Goal: Task Accomplishment & Management: Use online tool/utility

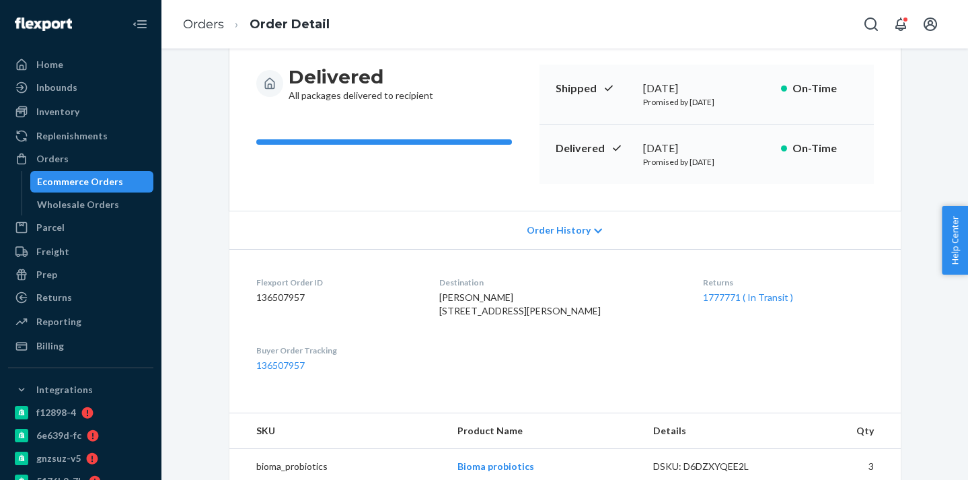
scroll to position [98, 0]
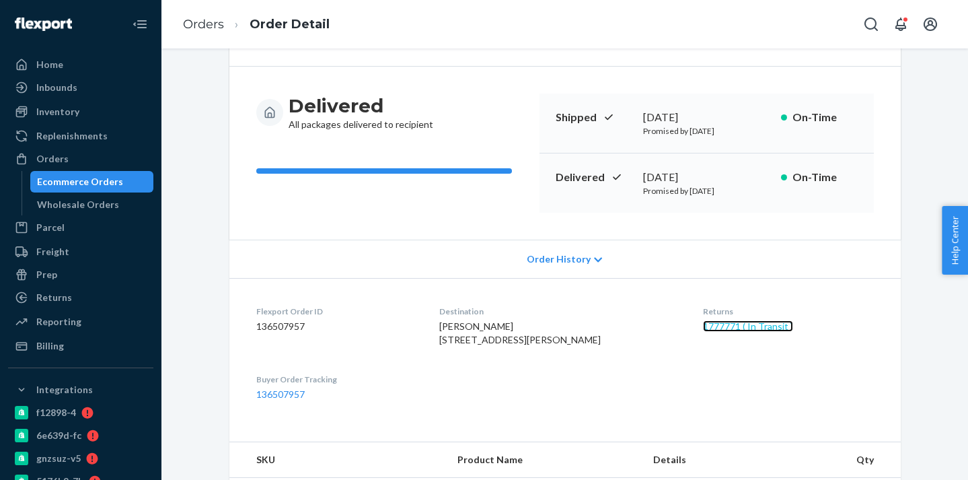
click at [731, 327] on link "1777771 ( In Transit )" at bounding box center [748, 325] width 90 height 11
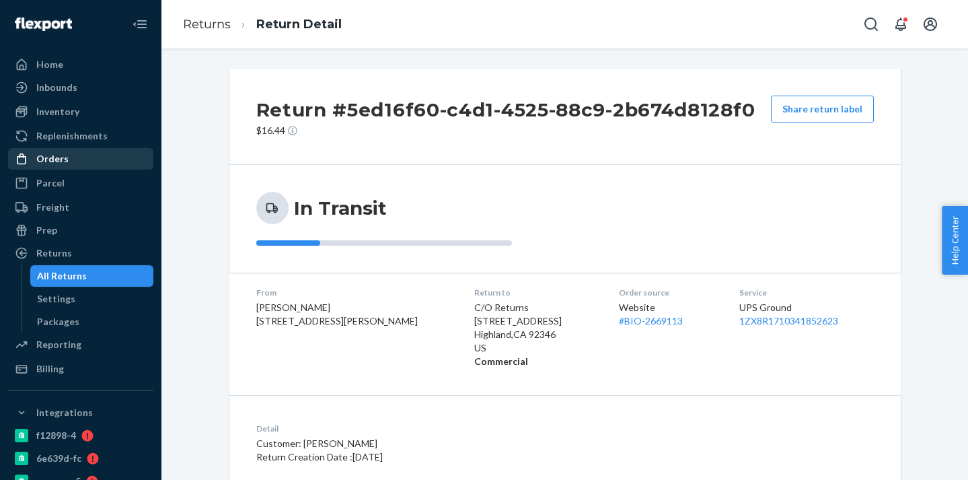
click at [50, 157] on div "Orders" at bounding box center [52, 158] width 32 height 13
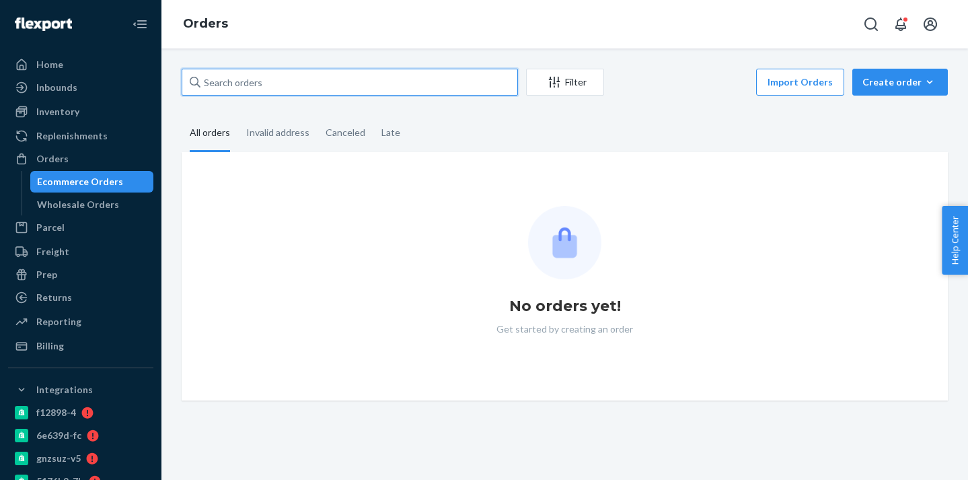
click at [233, 82] on input "text" at bounding box center [350, 82] width 336 height 27
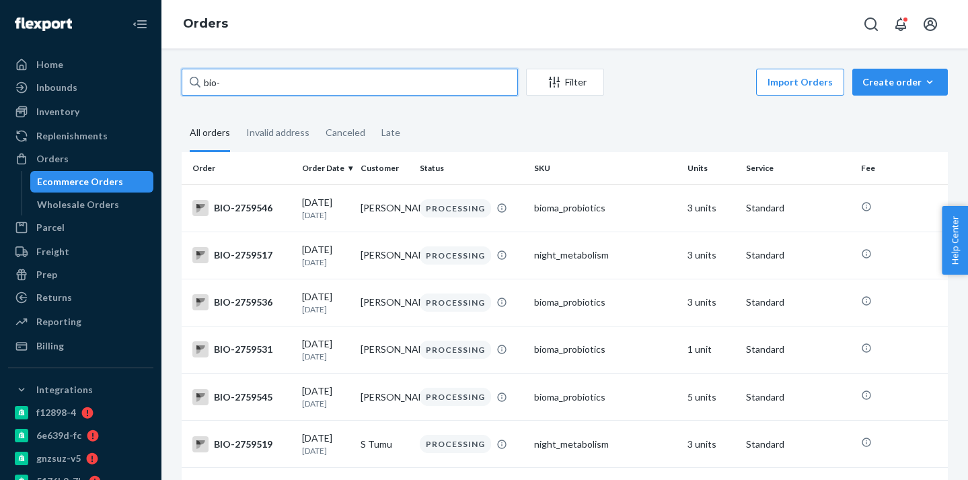
paste input "2710636"
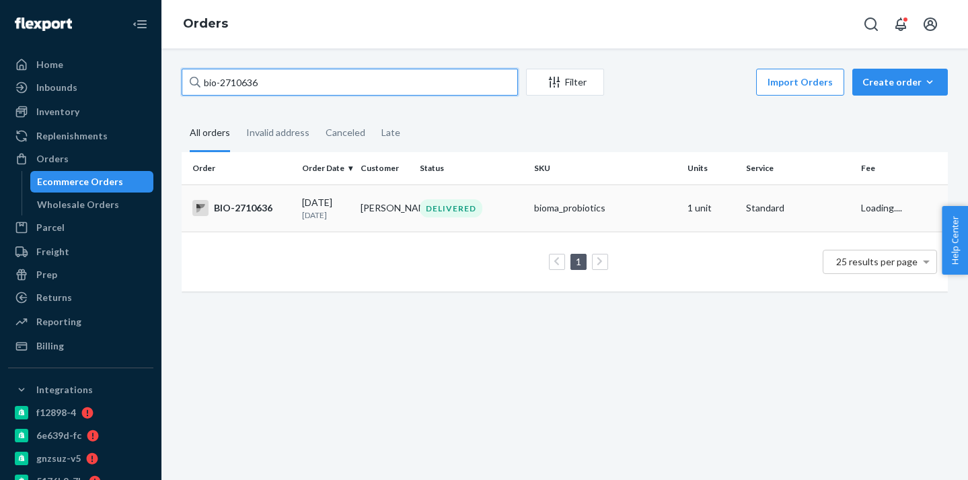
type input "bio-2710636"
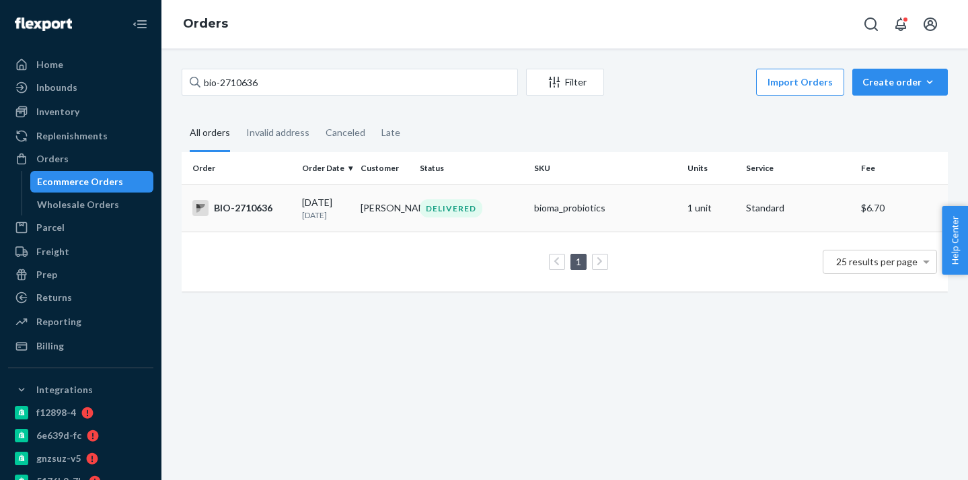
click at [369, 223] on td "[PERSON_NAME]" at bounding box center [384, 207] width 59 height 47
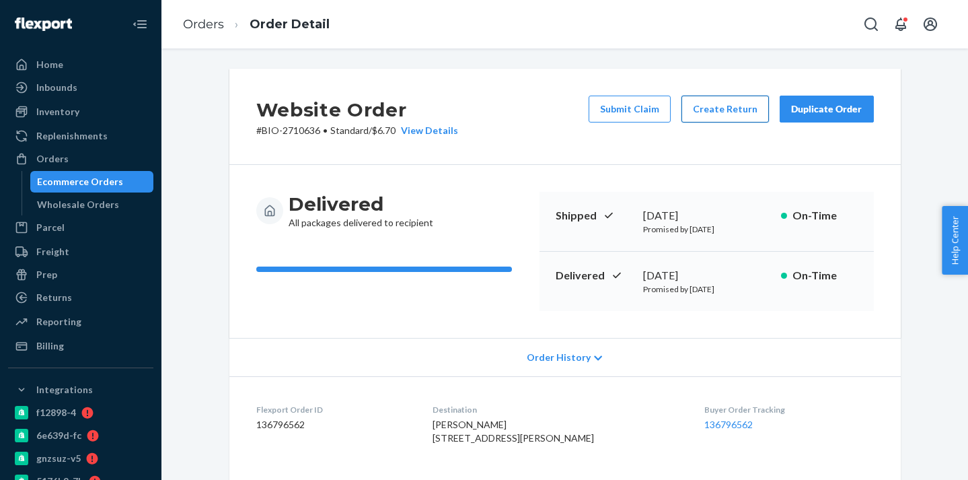
click at [719, 112] on button "Create Return" at bounding box center [725, 109] width 87 height 27
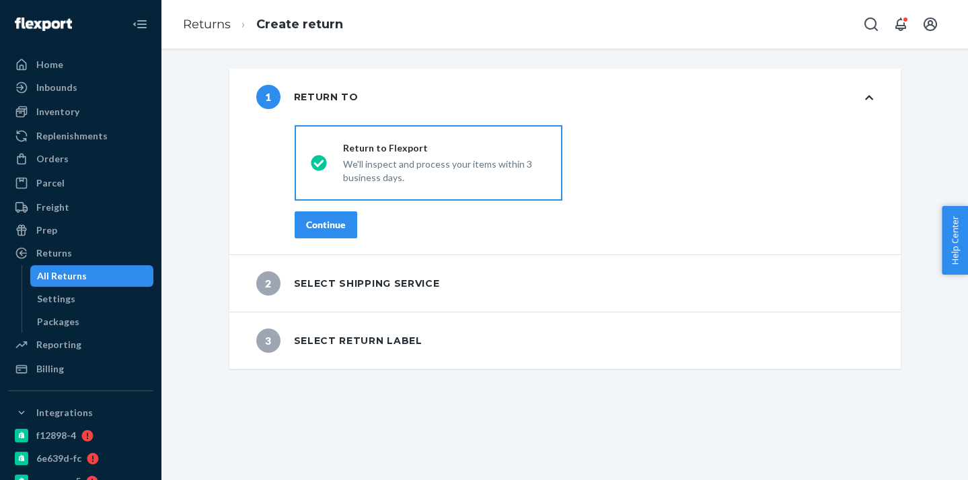
click at [344, 221] on div "Continue" at bounding box center [326, 224] width 40 height 13
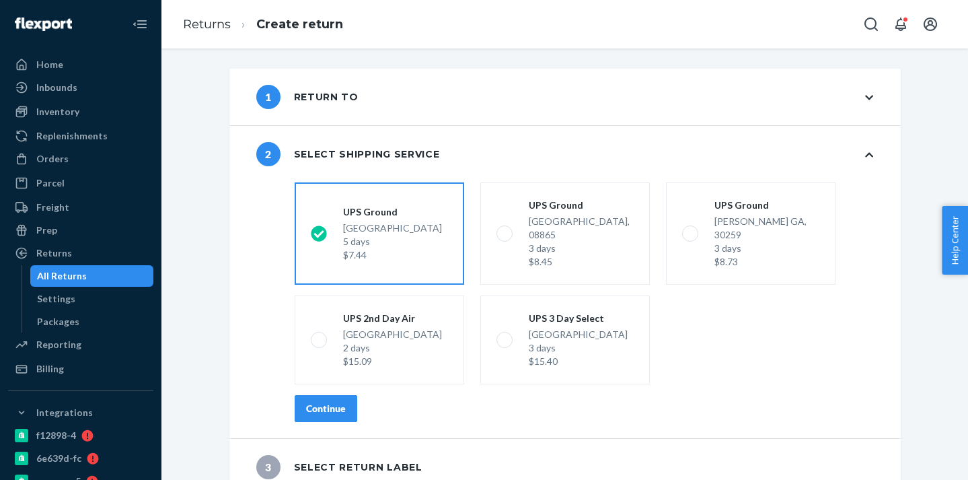
click at [334, 402] on div "Continue" at bounding box center [326, 408] width 40 height 13
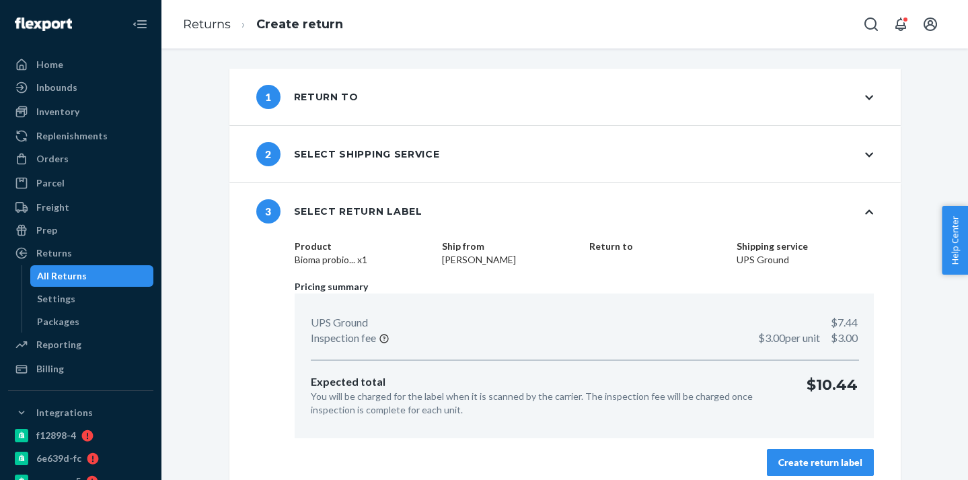
click at [799, 469] on button "Create return label" at bounding box center [820, 462] width 107 height 27
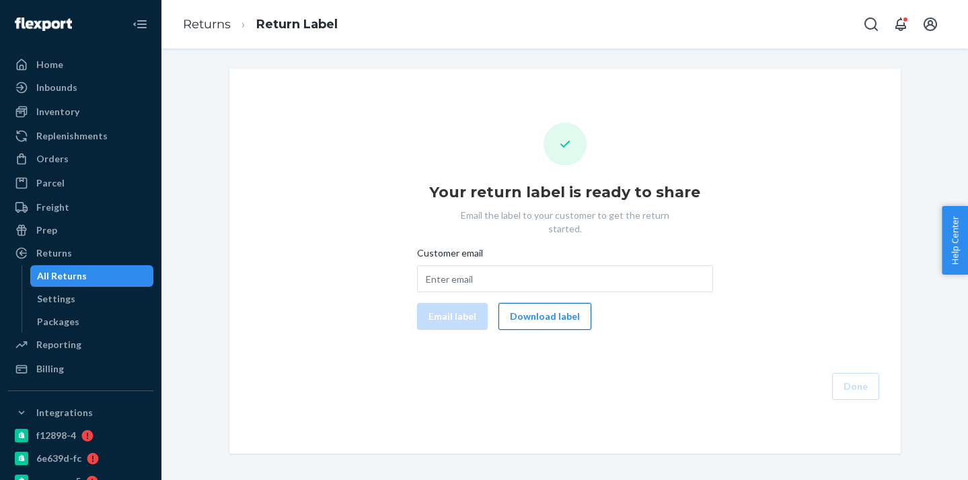
click at [547, 303] on button "Download label" at bounding box center [545, 316] width 93 height 27
